Goal: Check status: Check status

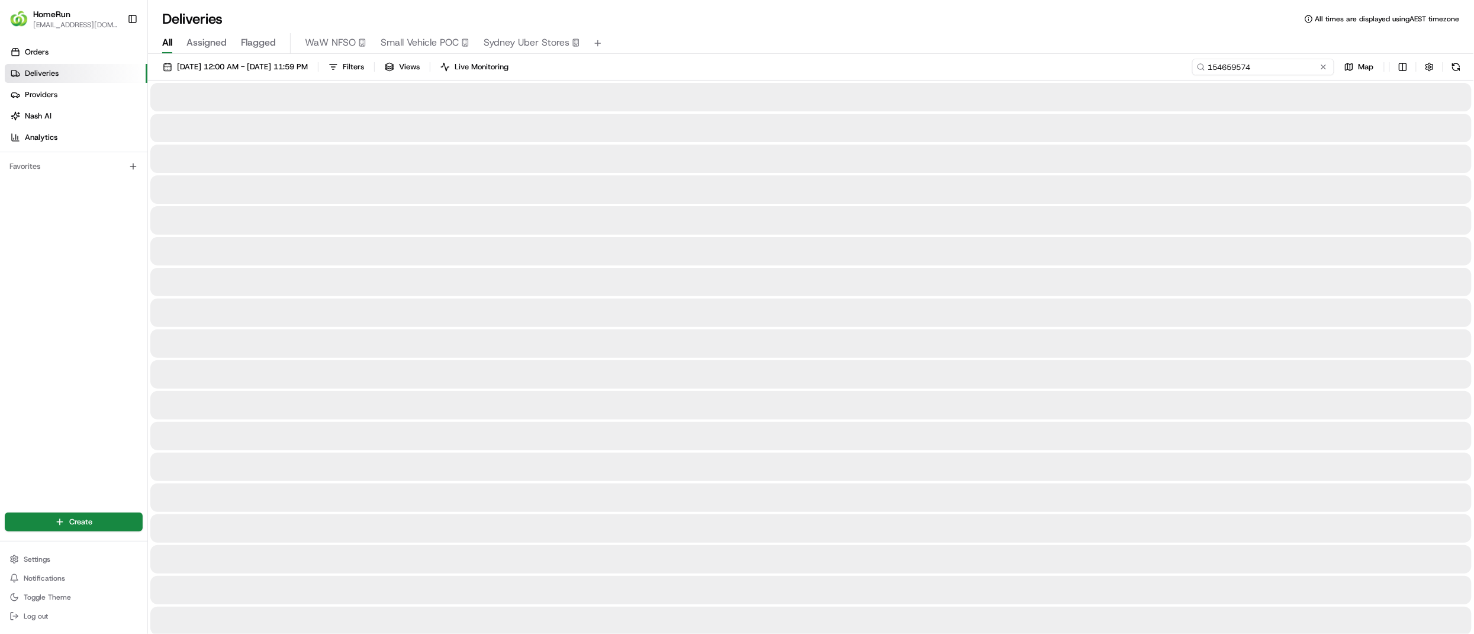
drag, startPoint x: 1298, startPoint y: 66, endPoint x: 1093, endPoint y: 66, distance: 204.9
click at [1093, 66] on div "20/08/2025 12:00 AM - 27/08/2025 11:59 PM Filters Views Live Monitoring 1546595…" at bounding box center [811, 70] width 1326 height 22
paste input "265653090"
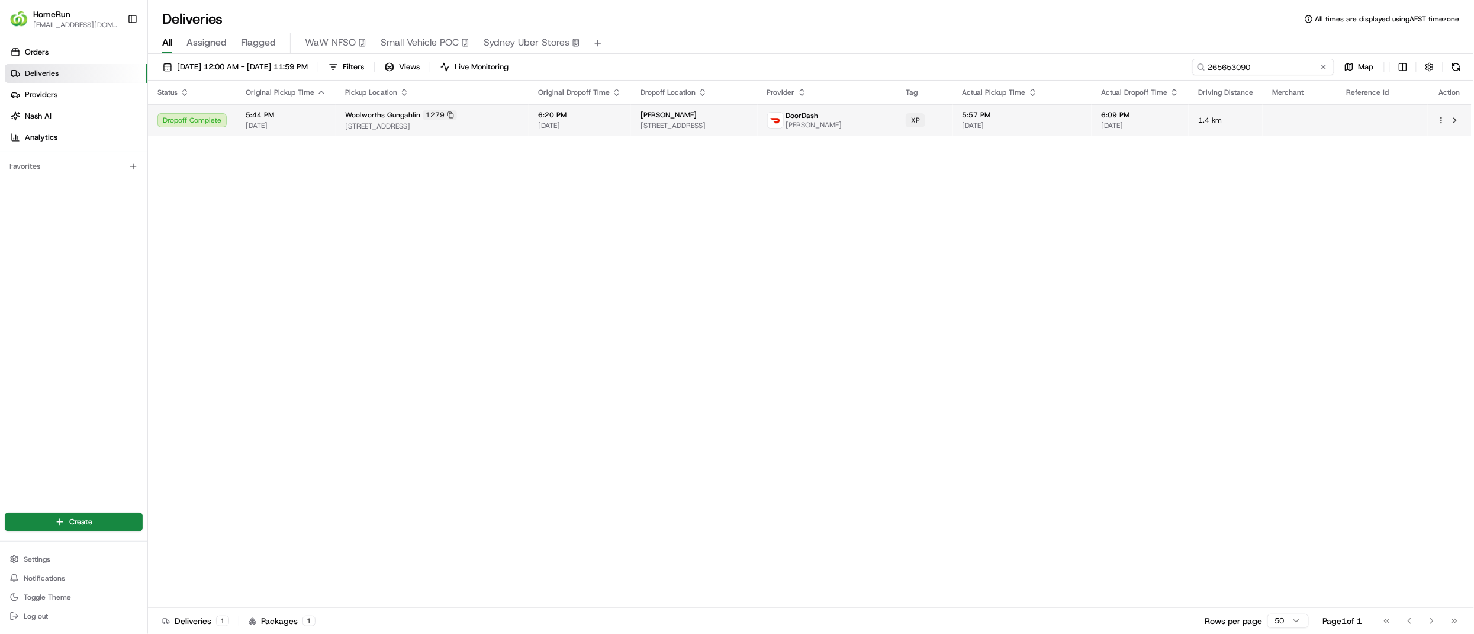
type input "265653090"
click at [482, 111] on div "Woolworths Gungahlin 1279" at bounding box center [432, 115] width 174 height 11
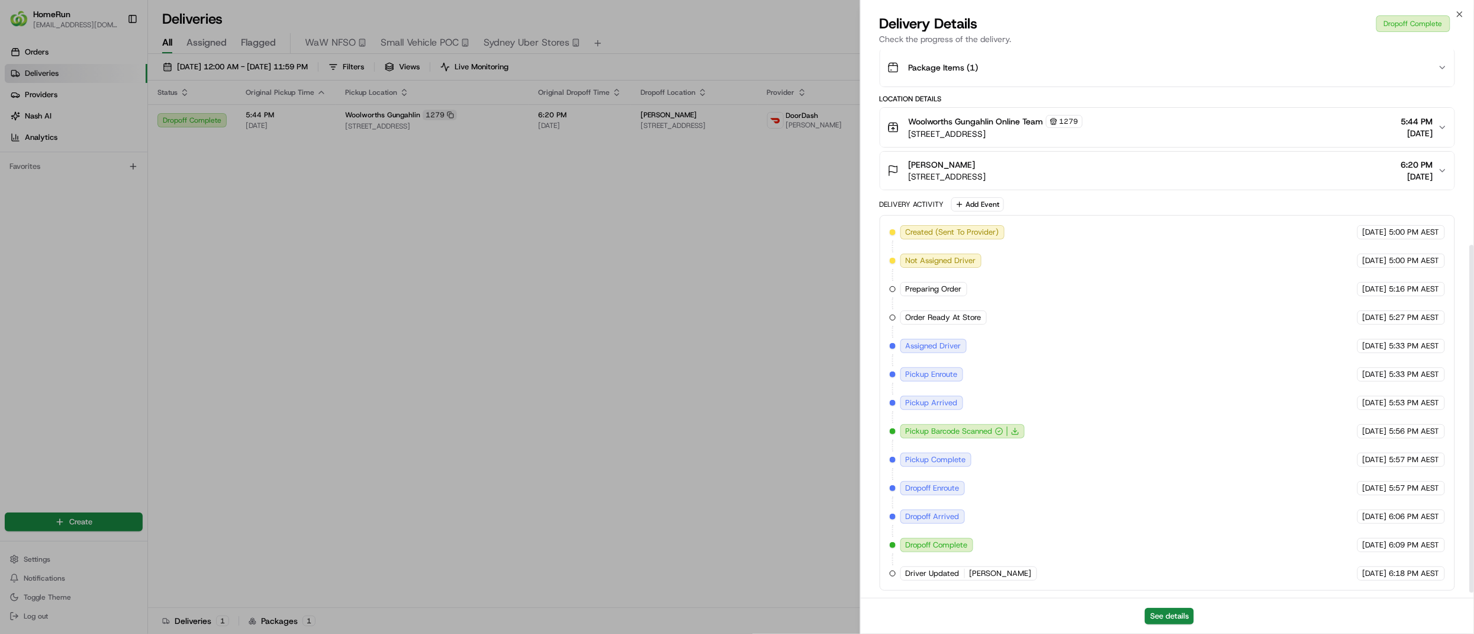
scroll to position [315, 0]
click at [1168, 609] on button "See details" at bounding box center [1169, 616] width 49 height 17
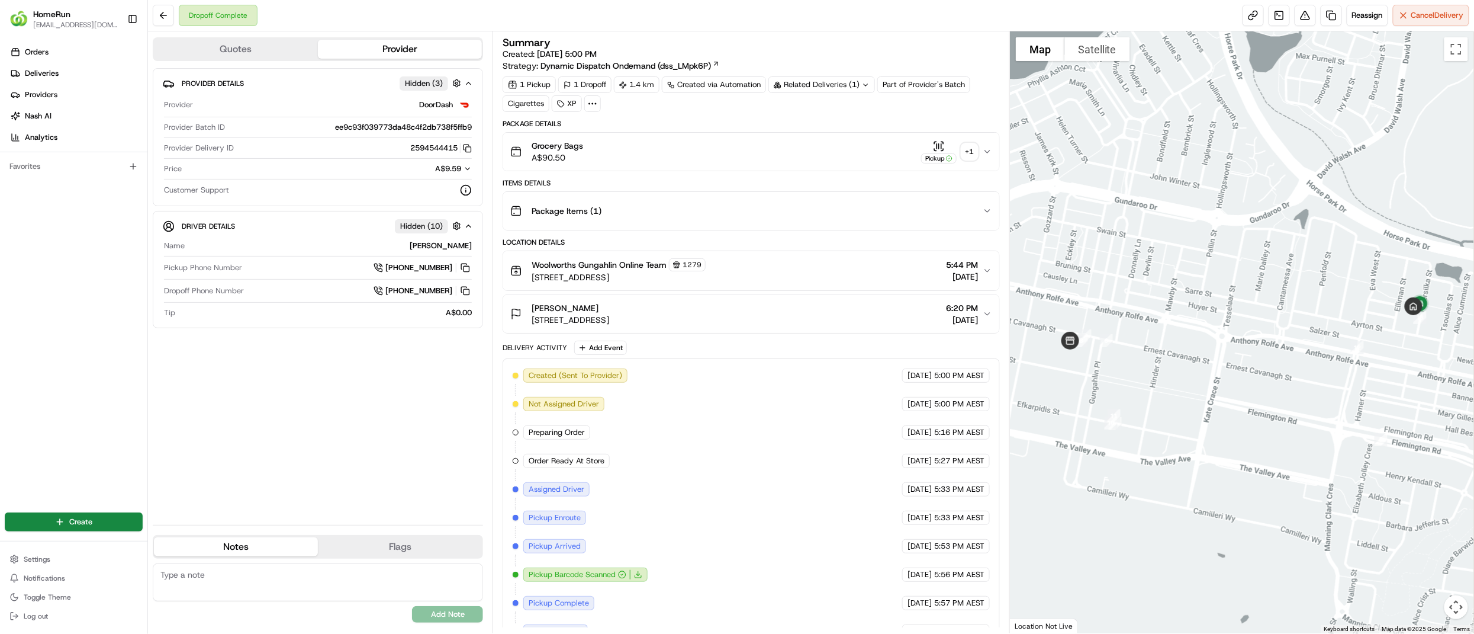
click at [967, 152] on div "+ 1" at bounding box center [970, 151] width 17 height 17
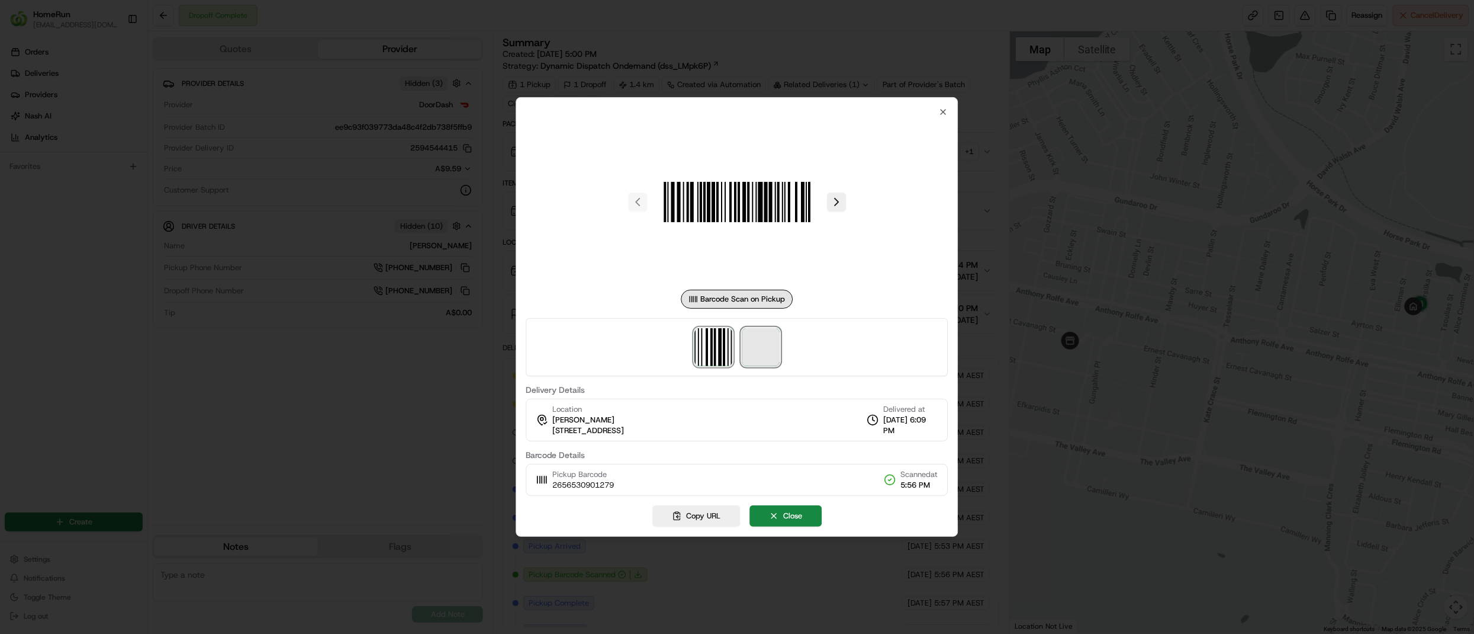
click at [770, 356] on span at bounding box center [761, 347] width 38 height 38
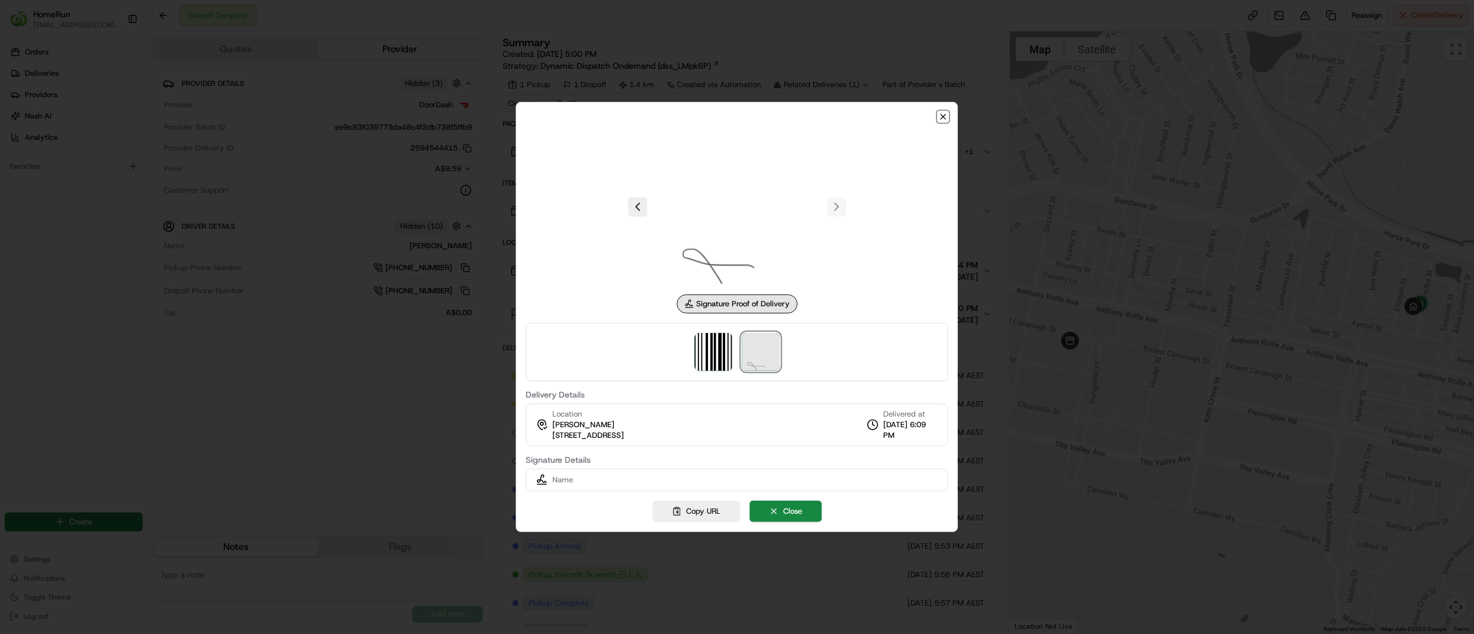
click at [944, 120] on icon "button" at bounding box center [943, 116] width 9 height 9
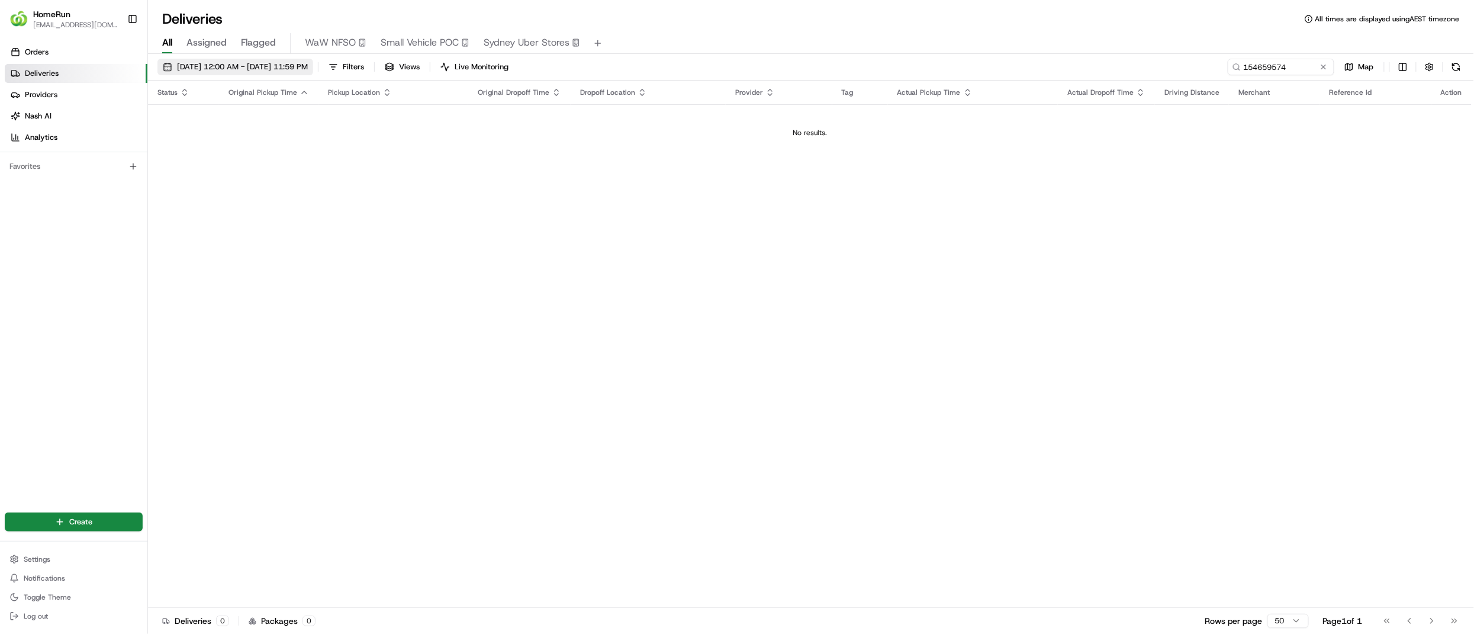
click at [301, 68] on span "[DATE] 12:00 AM - [DATE] 11:59 PM" at bounding box center [242, 67] width 131 height 11
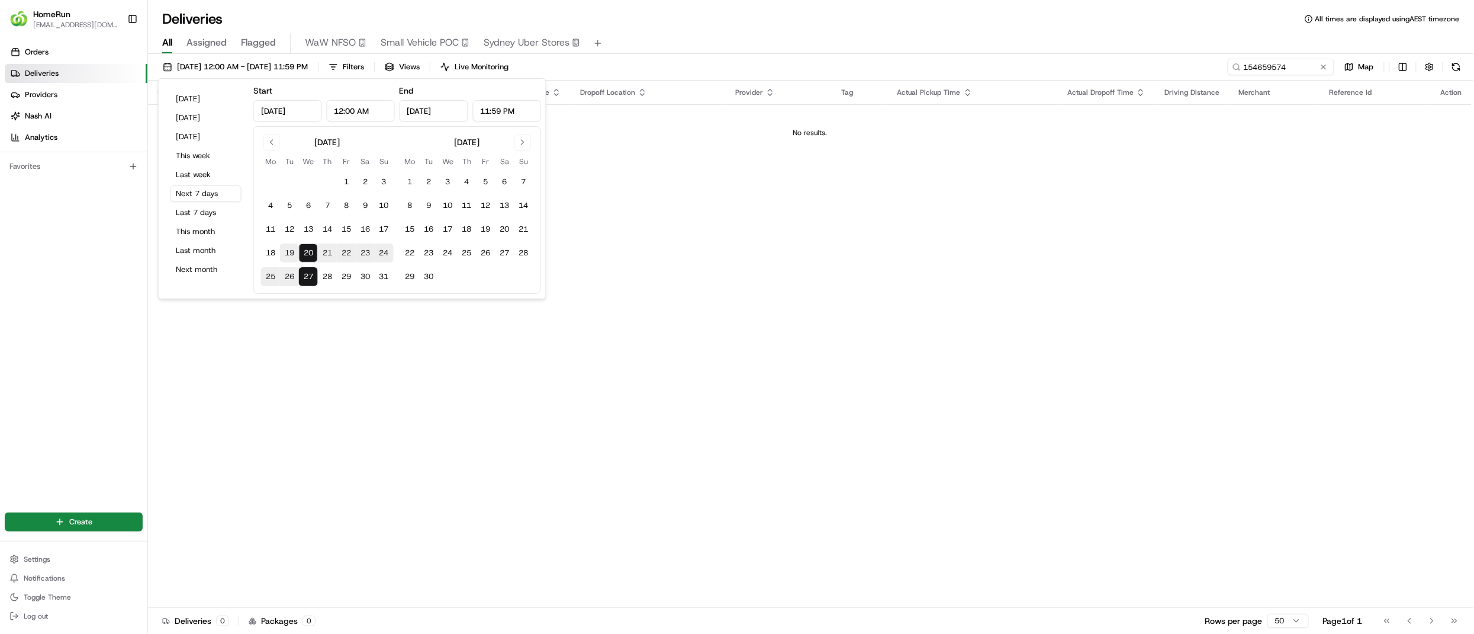
click at [284, 251] on button "19" at bounding box center [289, 252] width 19 height 19
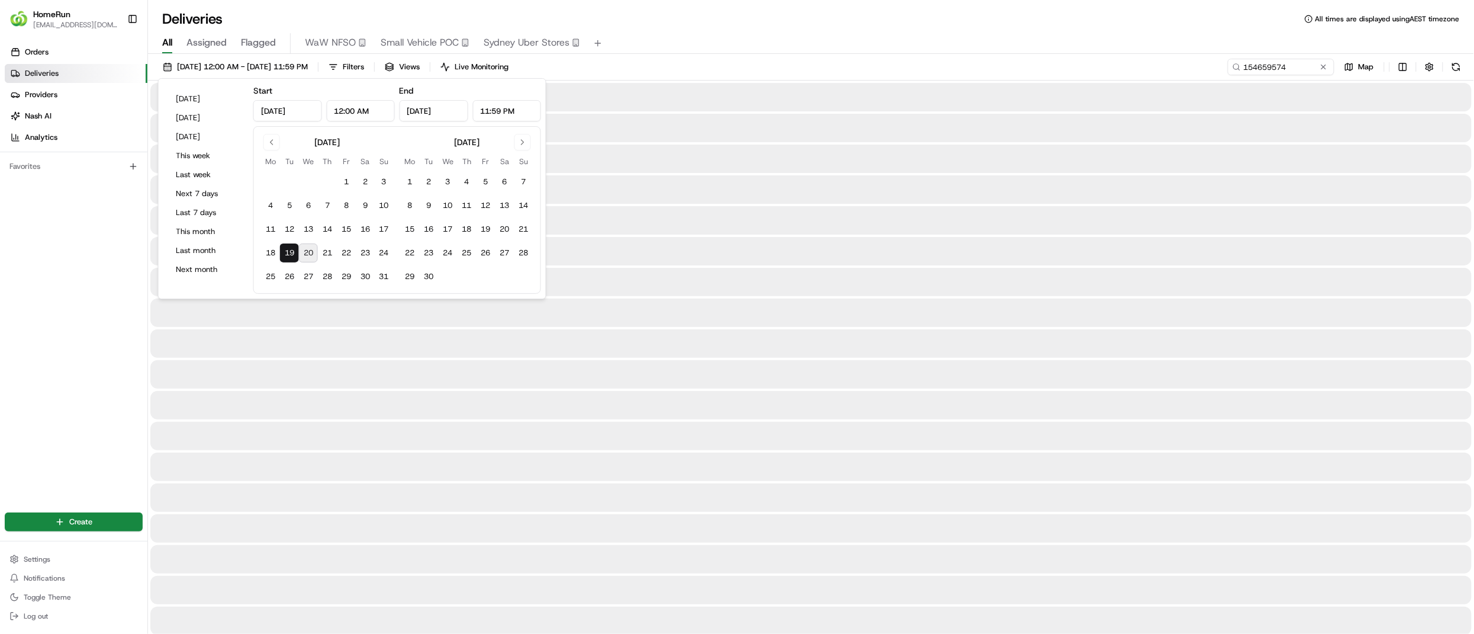
type input "Aug 19, 2025"
click at [311, 250] on button "20" at bounding box center [308, 252] width 19 height 19
type input "[DATE]"
click at [788, 40] on div "All Assigned Flagged WaW NFSO Small Vehicle POC Sydney Uber Stores" at bounding box center [811, 43] width 1326 height 21
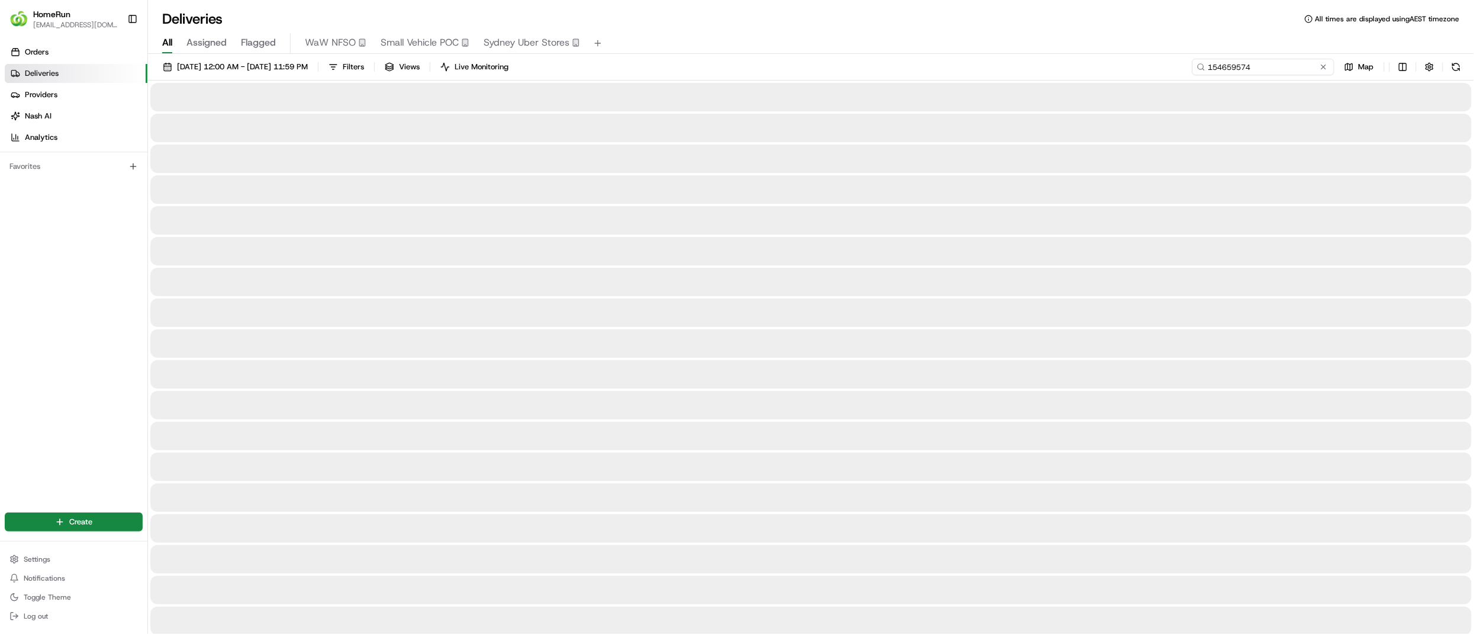
drag, startPoint x: 1292, startPoint y: 64, endPoint x: 891, endPoint y: 87, distance: 402.1
paste input "265013689"
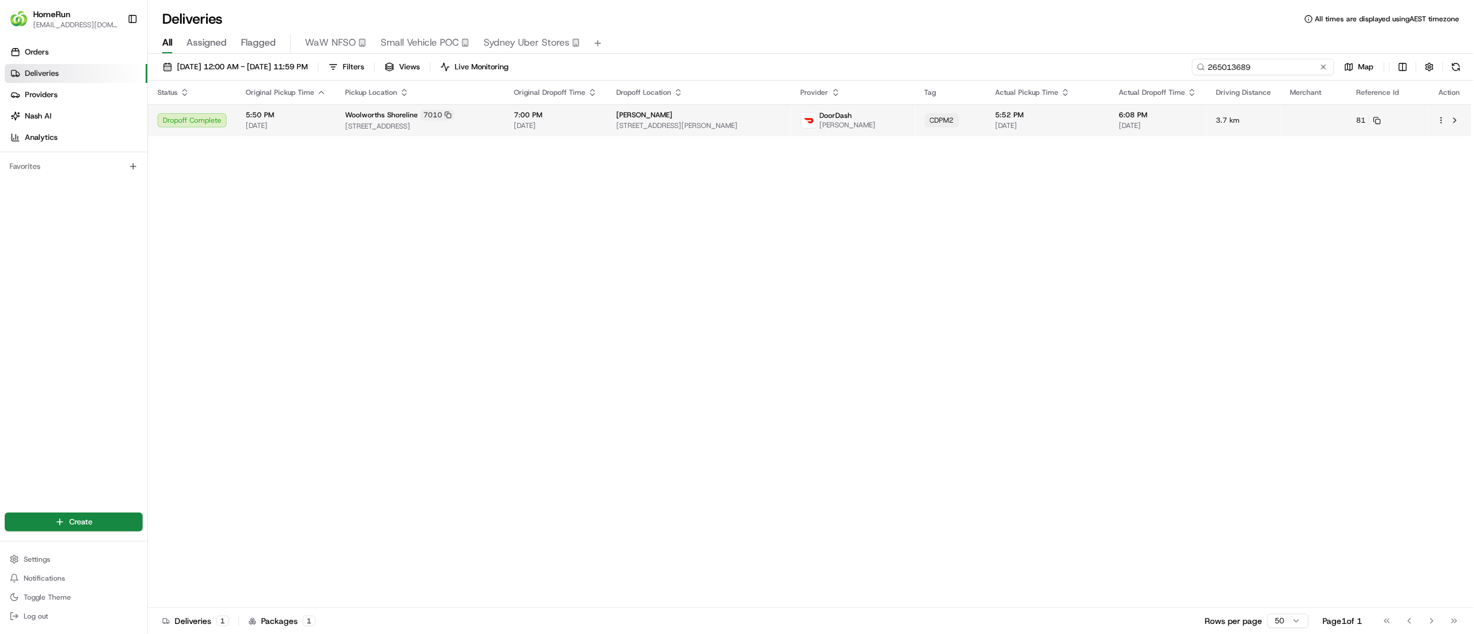
type input "265013689"
click at [657, 120] on span "[PERSON_NAME]" at bounding box center [644, 114] width 56 height 9
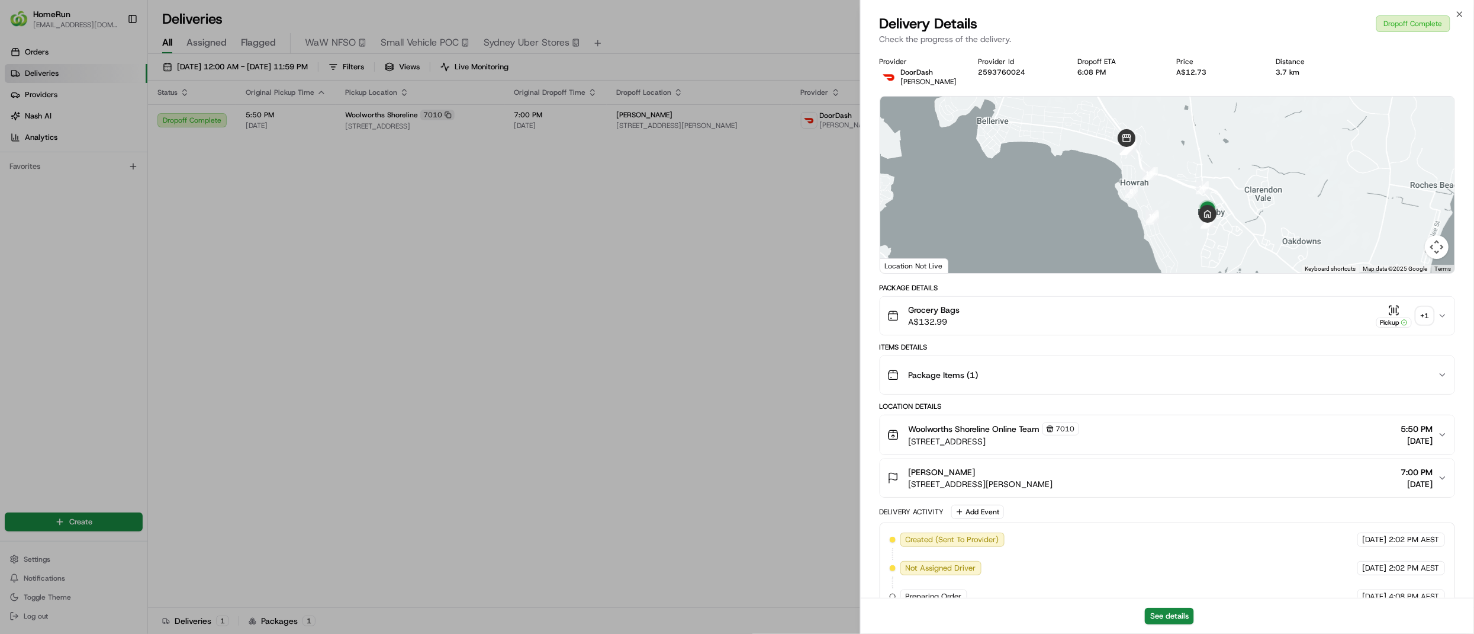
click at [1426, 319] on div "+ 1" at bounding box center [1425, 315] width 17 height 17
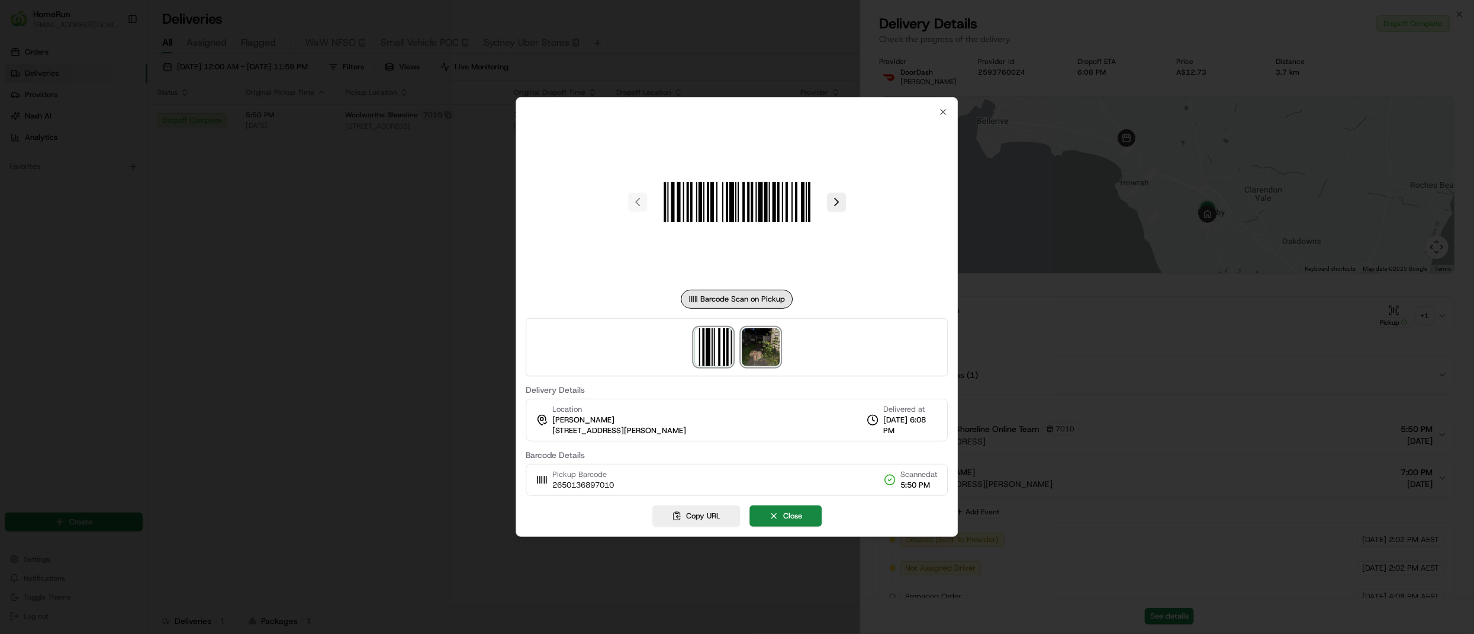
click at [757, 340] on img at bounding box center [761, 347] width 38 height 38
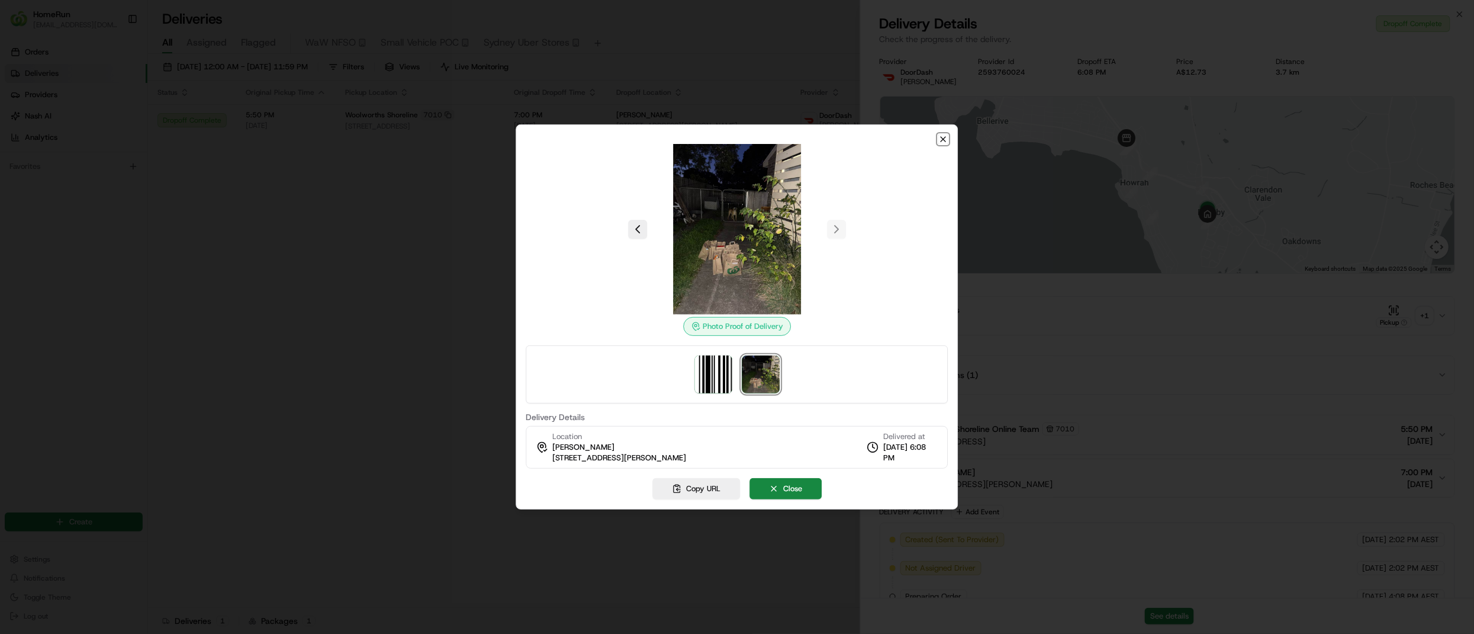
click at [942, 142] on icon "button" at bounding box center [943, 138] width 9 height 9
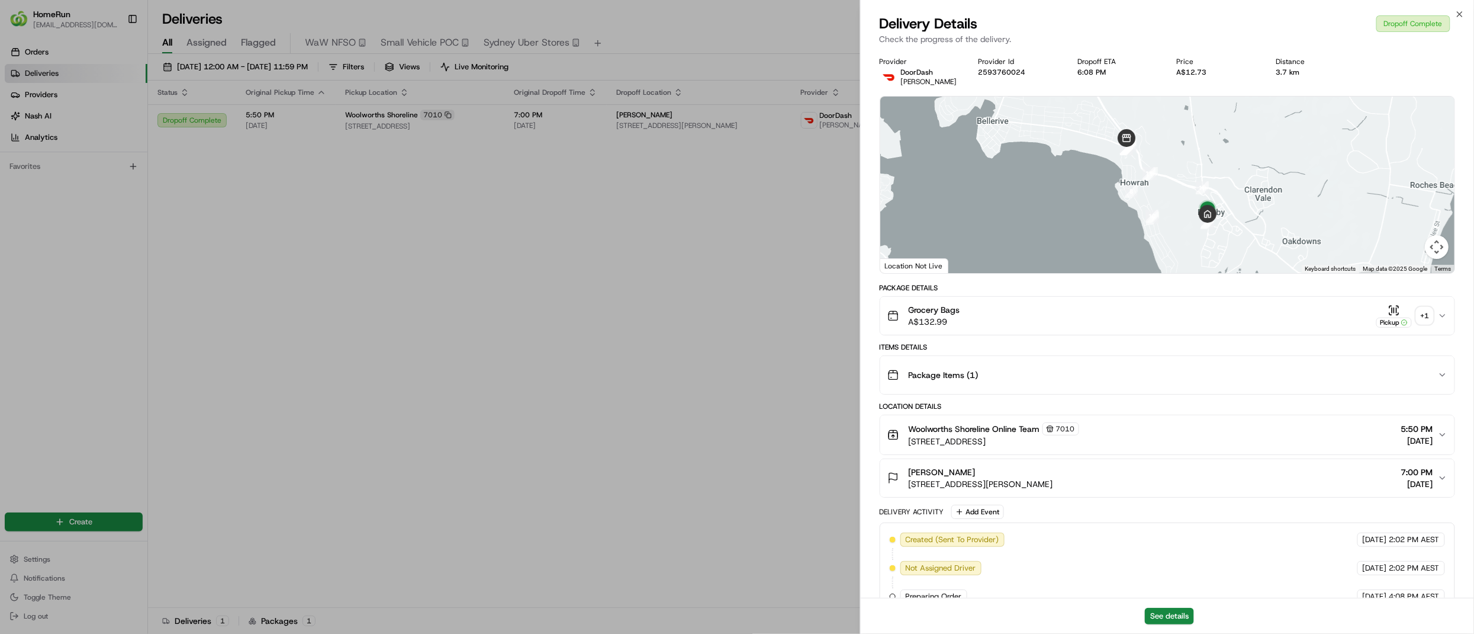
click at [1424, 319] on div "+ 1" at bounding box center [1425, 315] width 17 height 17
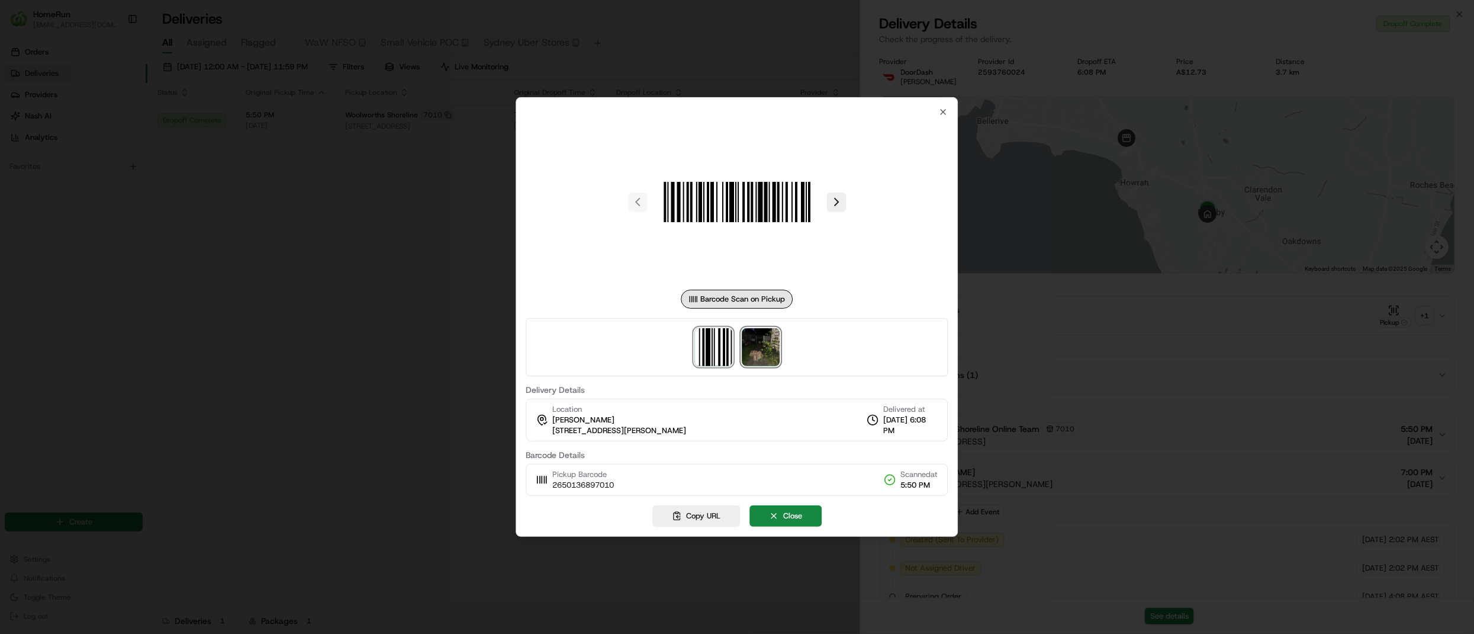
click at [751, 362] on img at bounding box center [761, 347] width 38 height 38
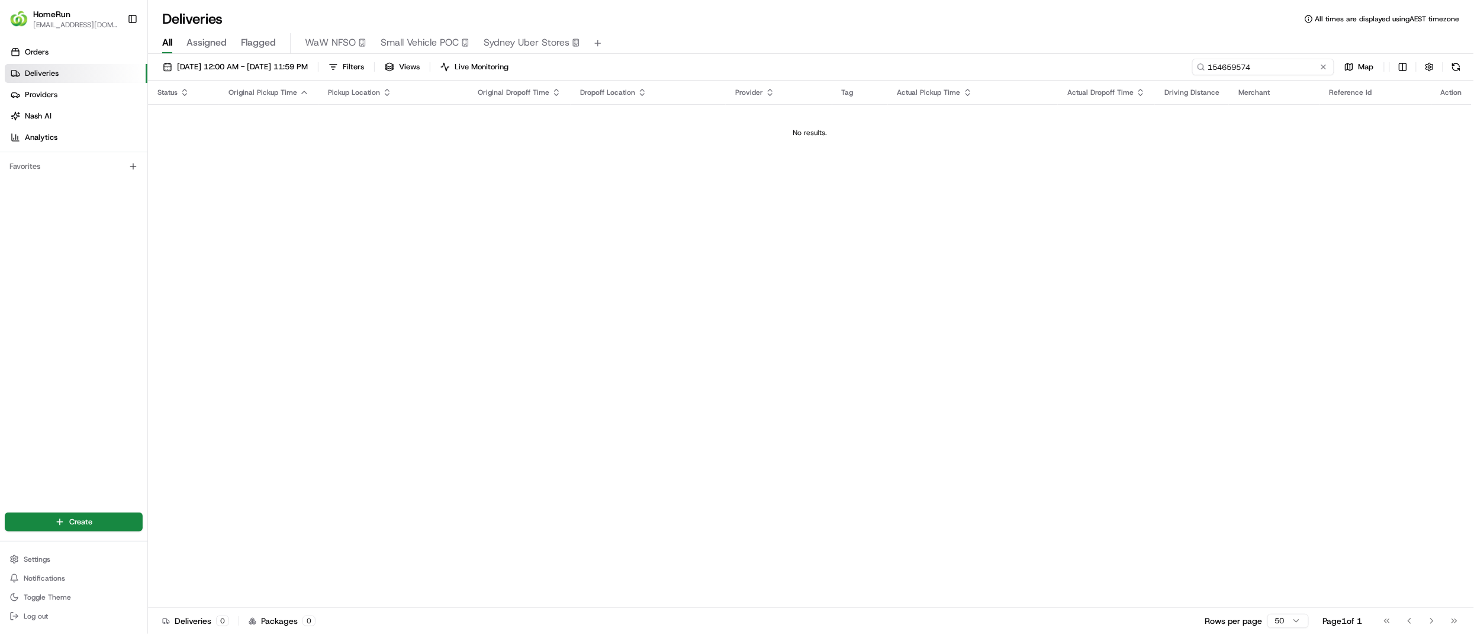
drag, startPoint x: 1300, startPoint y: 68, endPoint x: 991, endPoint y: 85, distance: 309.6
click at [991, 85] on div "[DATE] 12:00 AM - [DATE] 11:59 PM Filters Views Live Monitoring 154659574 Map S…" at bounding box center [811, 345] width 1326 height 582
paste input "259839147"
type input "259839147"
click at [226, 68] on span "[DATE] 12:00 AM - [DATE] 11:59 PM" at bounding box center [242, 67] width 131 height 11
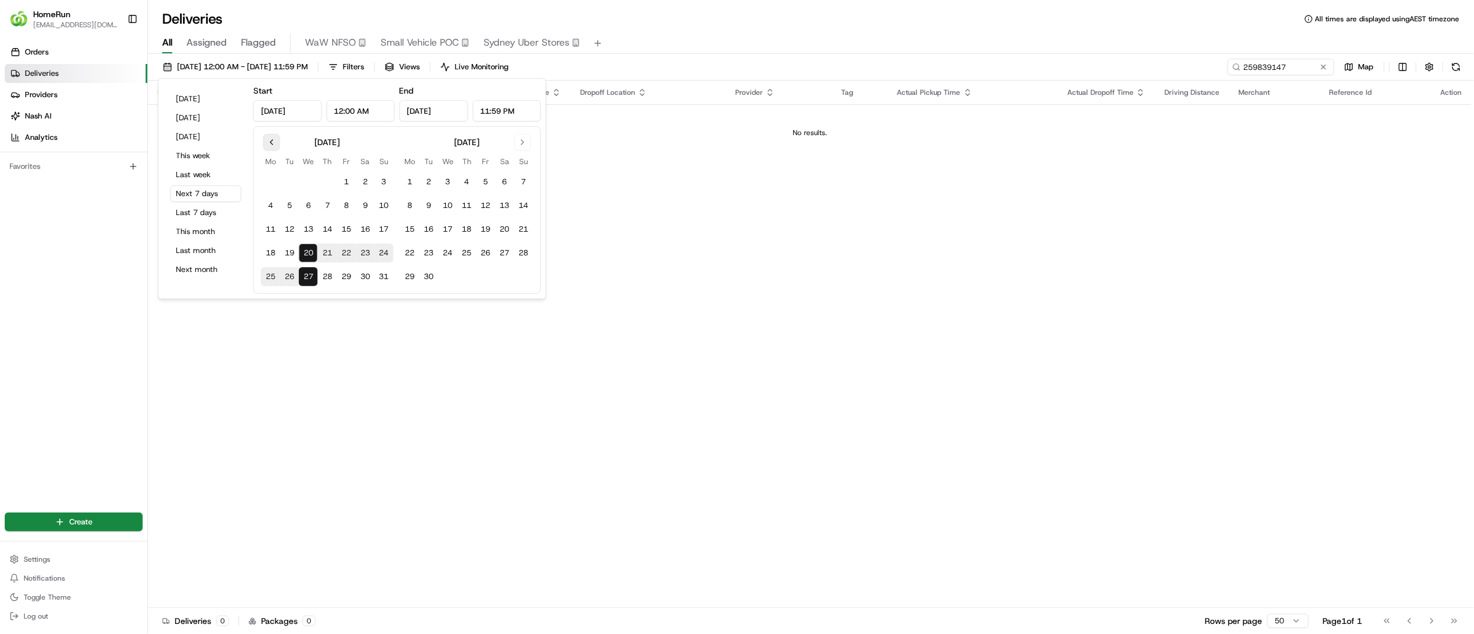
click at [276, 144] on button "Go to previous month" at bounding box center [272, 142] width 17 height 17
click at [289, 251] on button "22" at bounding box center [289, 252] width 19 height 19
type input "[DATE]"
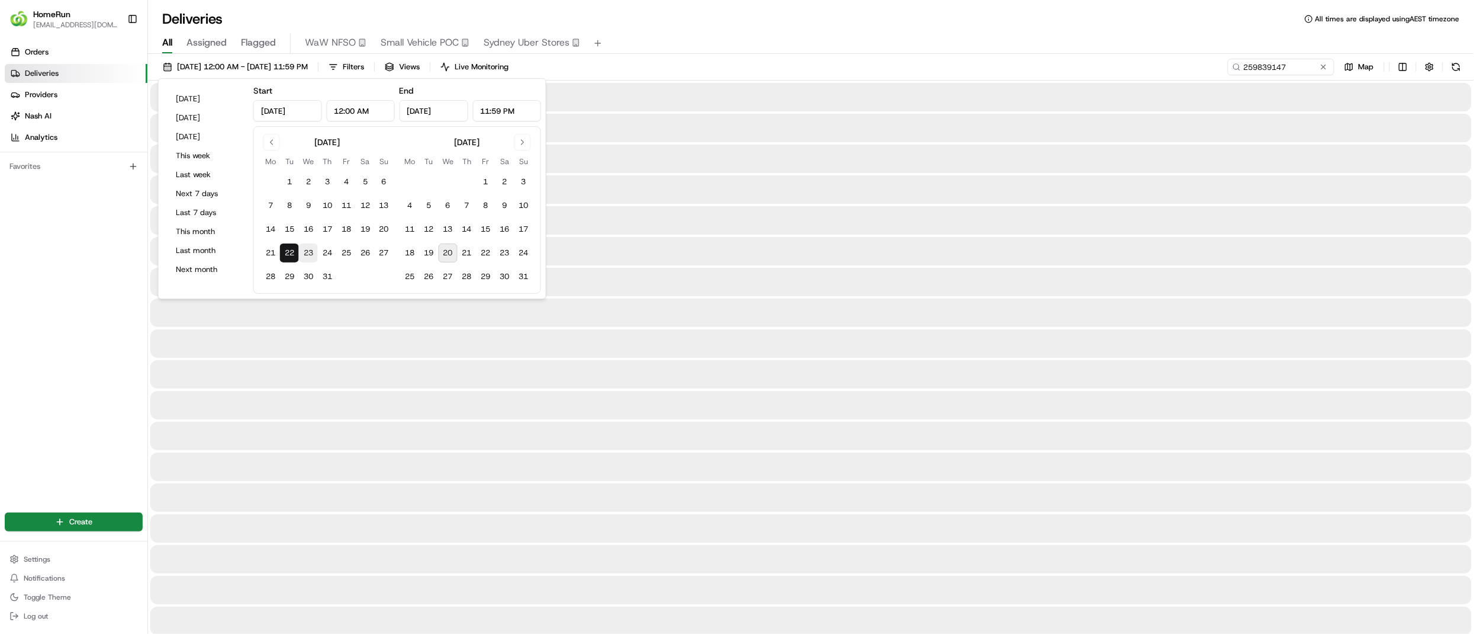
click at [306, 249] on button "23" at bounding box center [308, 252] width 19 height 19
type input "[DATE]"
click at [768, 61] on div "[DATE] 12:00 AM - [DATE] 11:59 PM Filters Views Live Monitoring 259839147 Map" at bounding box center [811, 70] width 1326 height 22
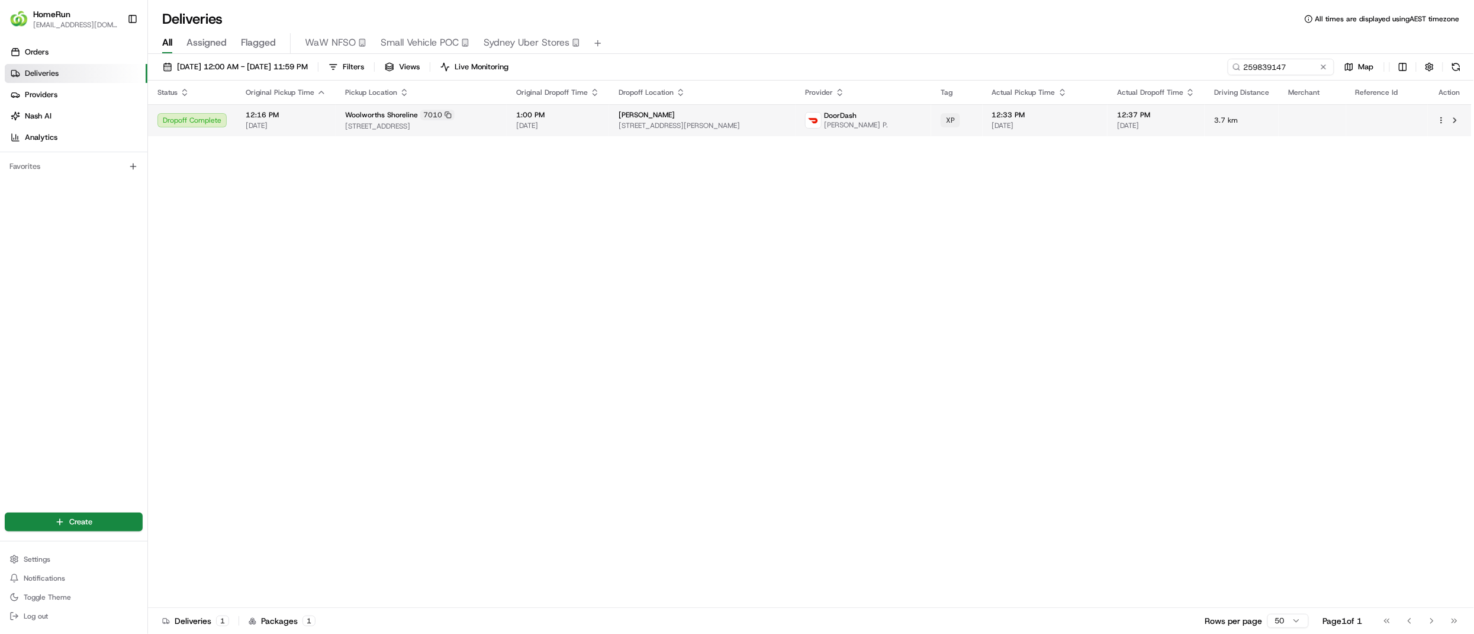
click at [675, 118] on span "[PERSON_NAME]" at bounding box center [647, 114] width 56 height 9
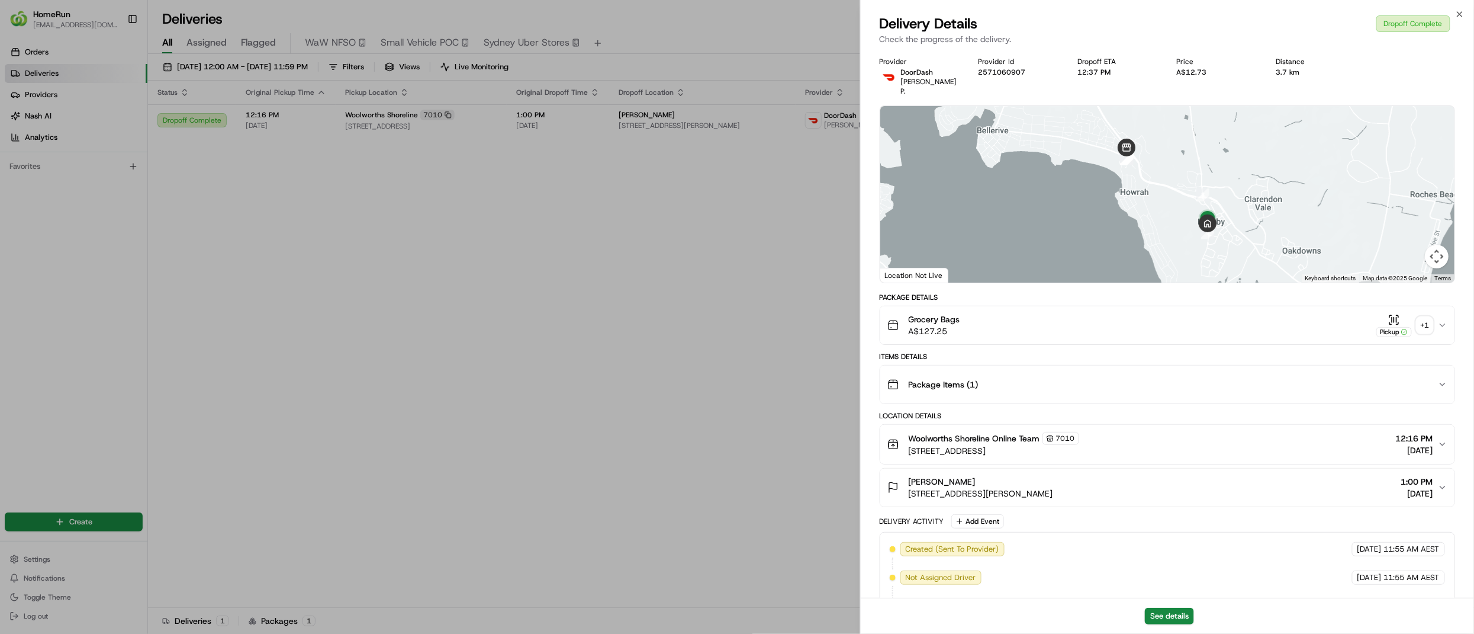
click at [1434, 313] on div "Grocery Bags A$127.25 Pickup + 1" at bounding box center [1163, 325] width 551 height 24
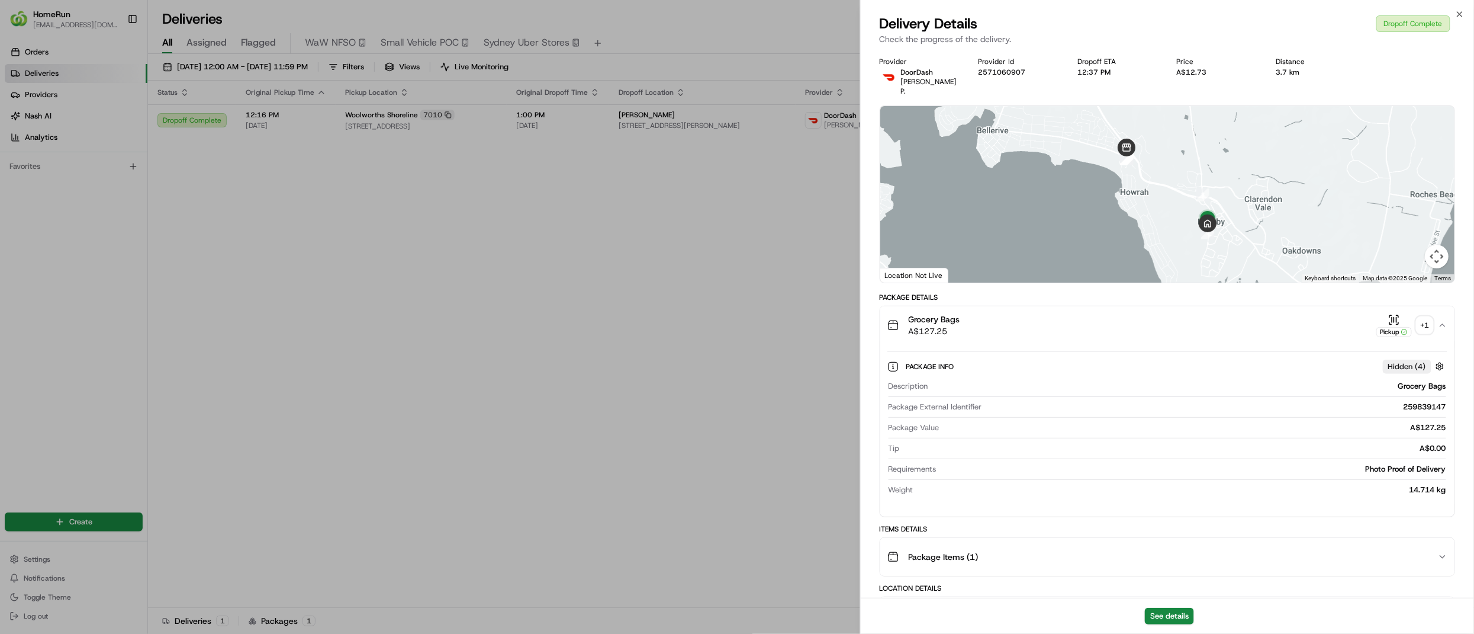
click at [1424, 317] on div "+ 1" at bounding box center [1425, 325] width 17 height 17
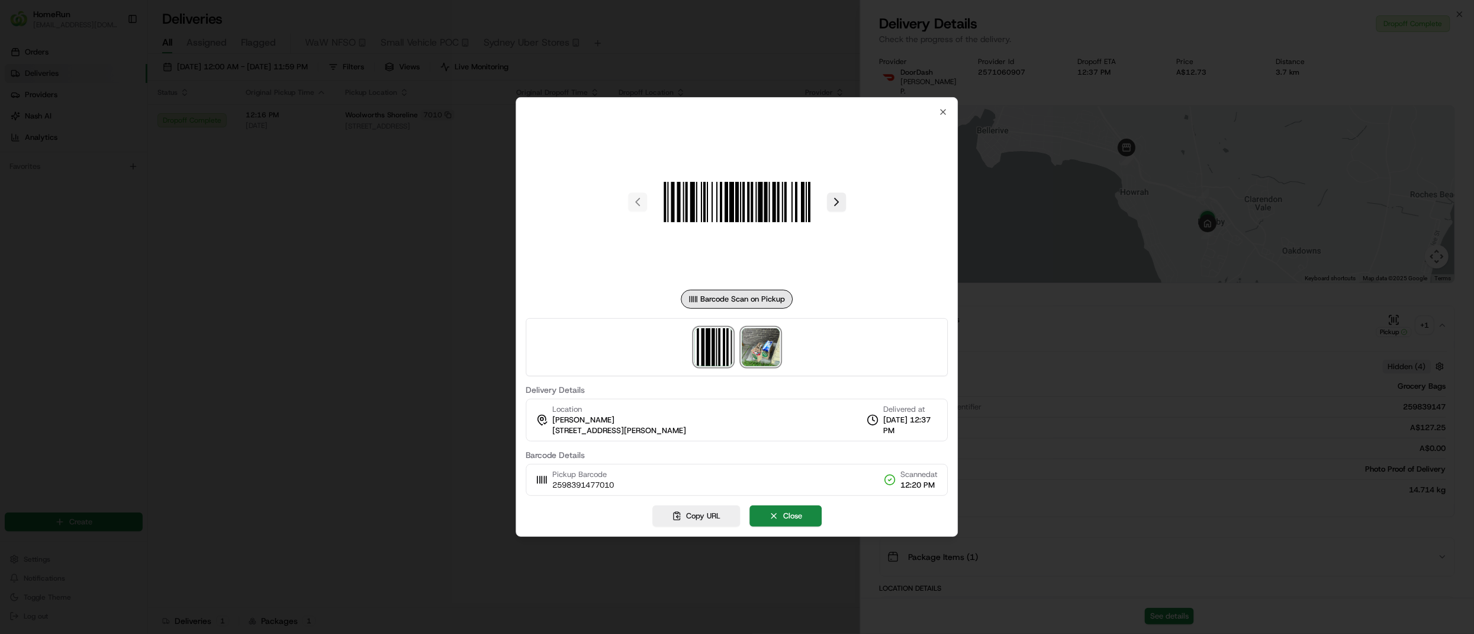
click at [748, 359] on img at bounding box center [761, 347] width 38 height 38
